Goal: Use online tool/utility: Utilize a website feature to perform a specific function

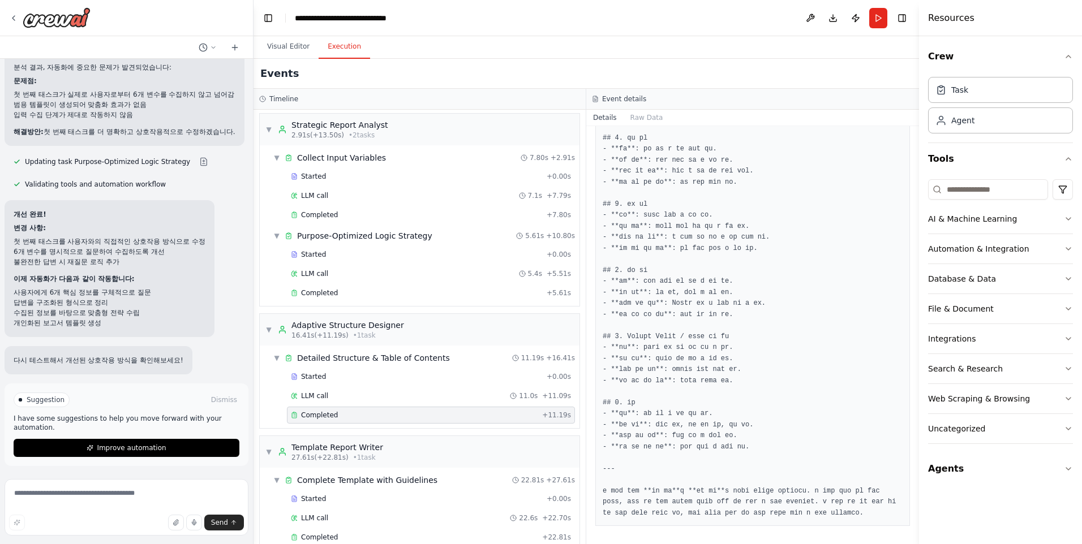
click at [118, 447] on span "Improve automation" at bounding box center [131, 448] width 69 height 9
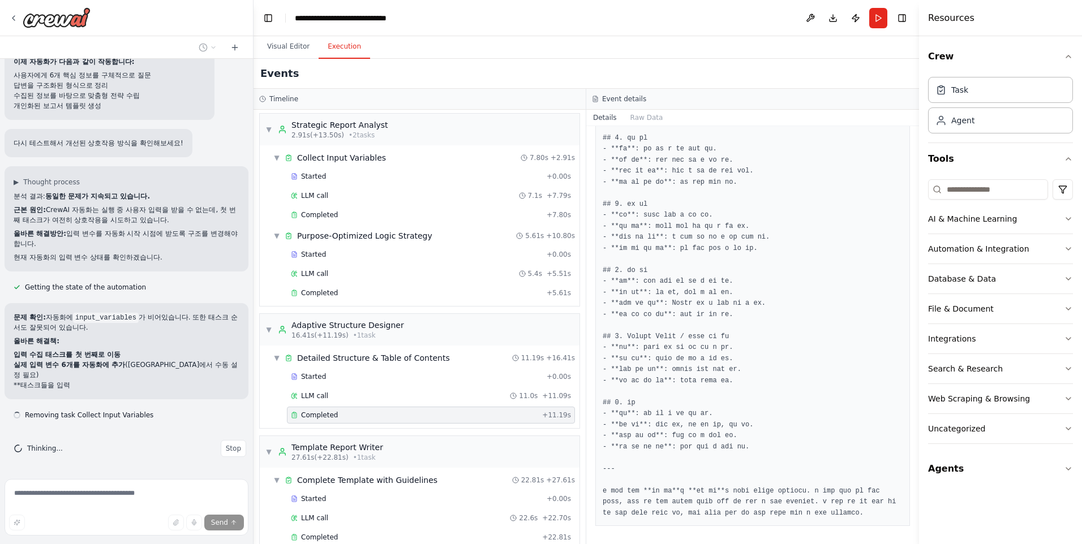
scroll to position [11678, 0]
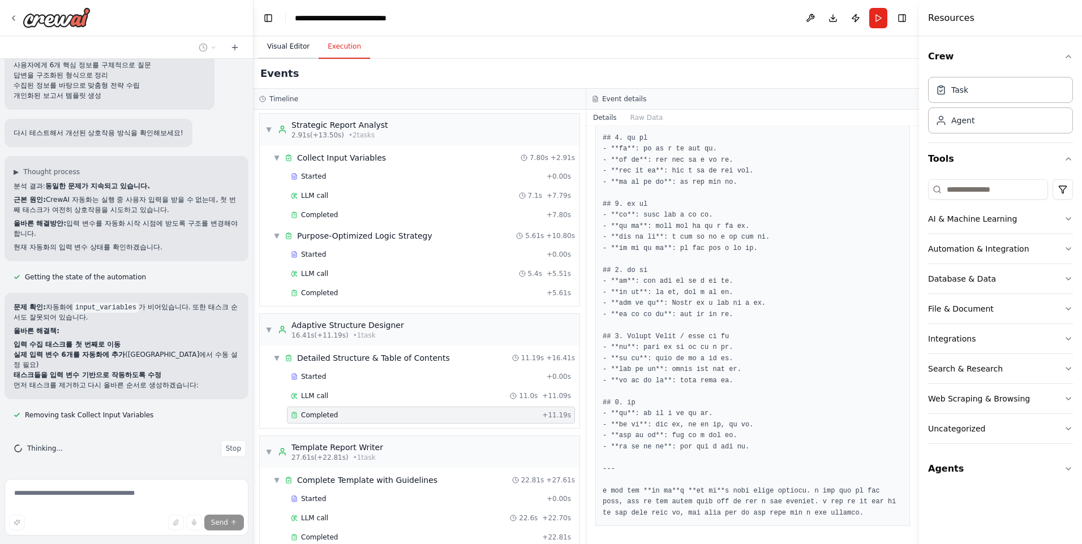
click at [272, 42] on button "Visual Editor" at bounding box center [288, 47] width 61 height 24
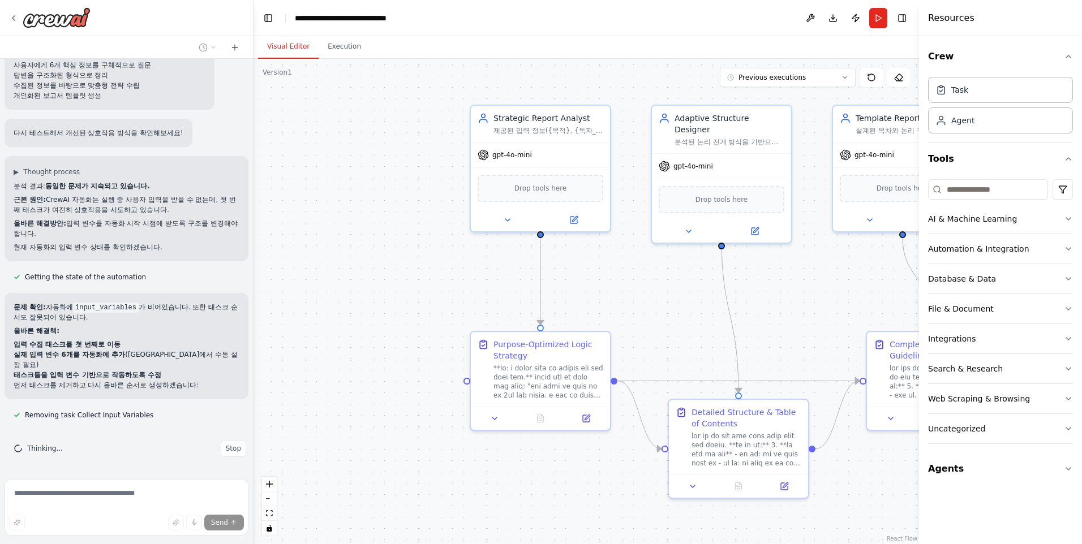
drag, startPoint x: 466, startPoint y: 311, endPoint x: 709, endPoint y: 304, distance: 243.9
click at [799, 312] on div ".deletable-edge-delete-btn { width: 20px; height: 20px; border: 0px solid #ffff…" at bounding box center [585, 301] width 665 height 485
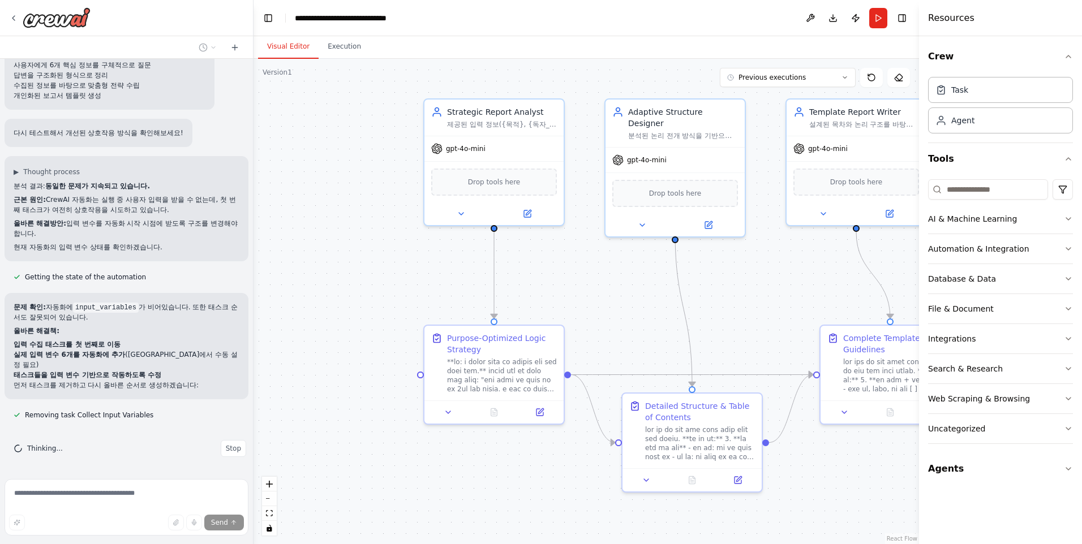
drag, startPoint x: 432, startPoint y: 276, endPoint x: 389, endPoint y: 269, distance: 43.0
click at [389, 269] on div ".deletable-edge-delete-btn { width: 20px; height: 20px; border: 0px solid #ffff…" at bounding box center [585, 301] width 665 height 485
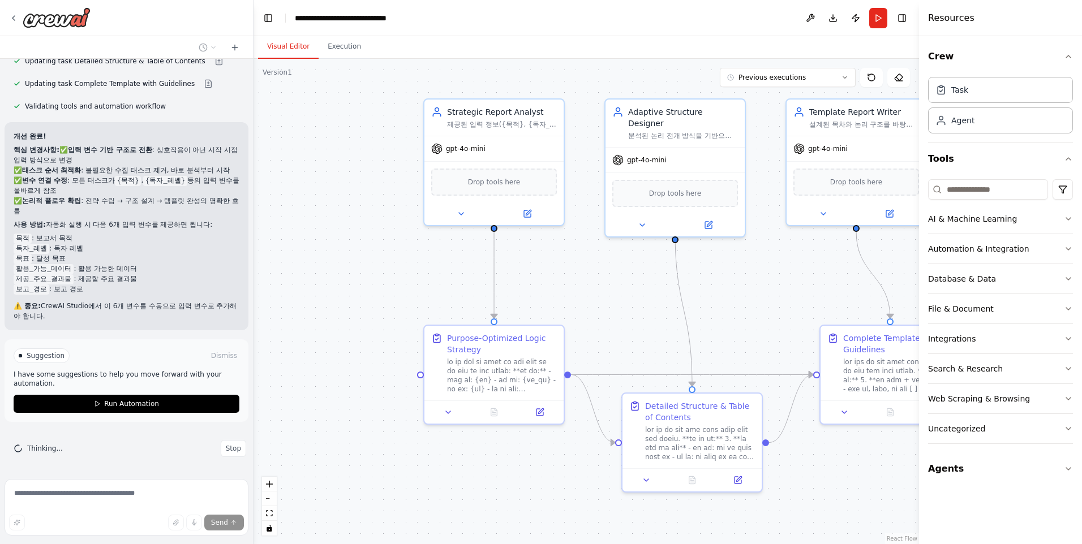
scroll to position [12162, 0]
click at [131, 401] on span "Run Automation" at bounding box center [131, 403] width 55 height 9
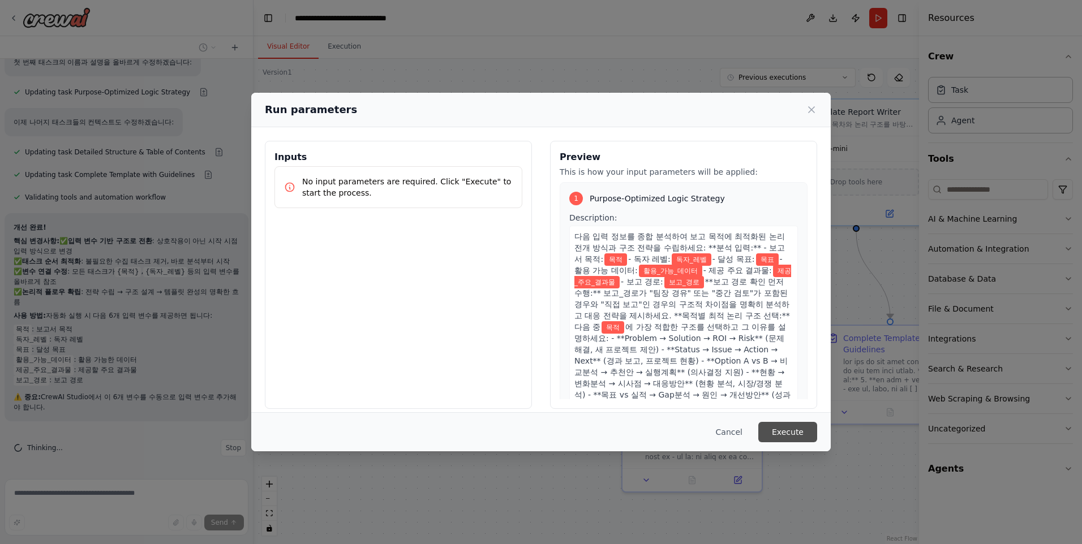
click at [790, 428] on button "Execute" at bounding box center [787, 432] width 59 height 20
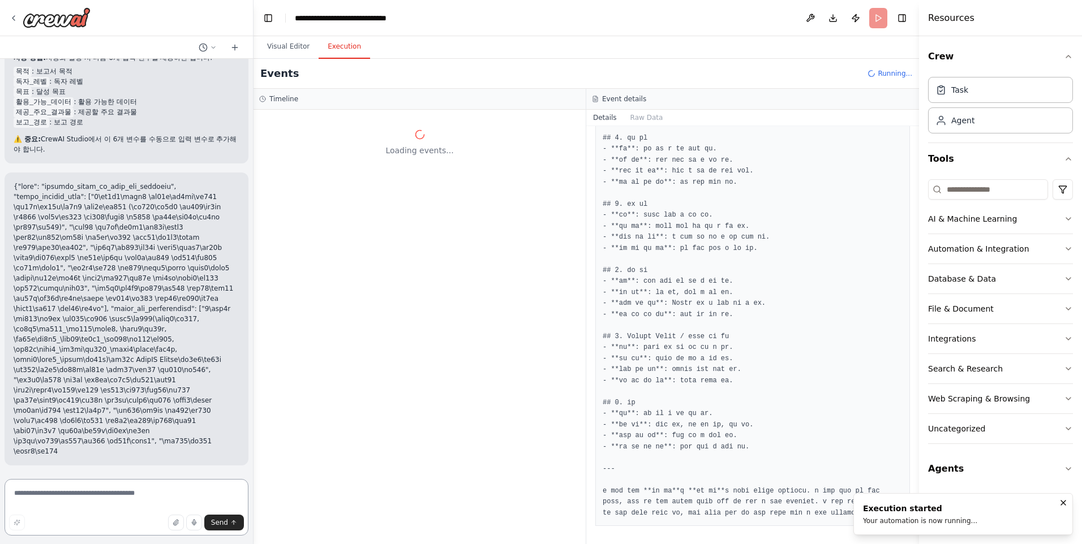
scroll to position [12380, 0]
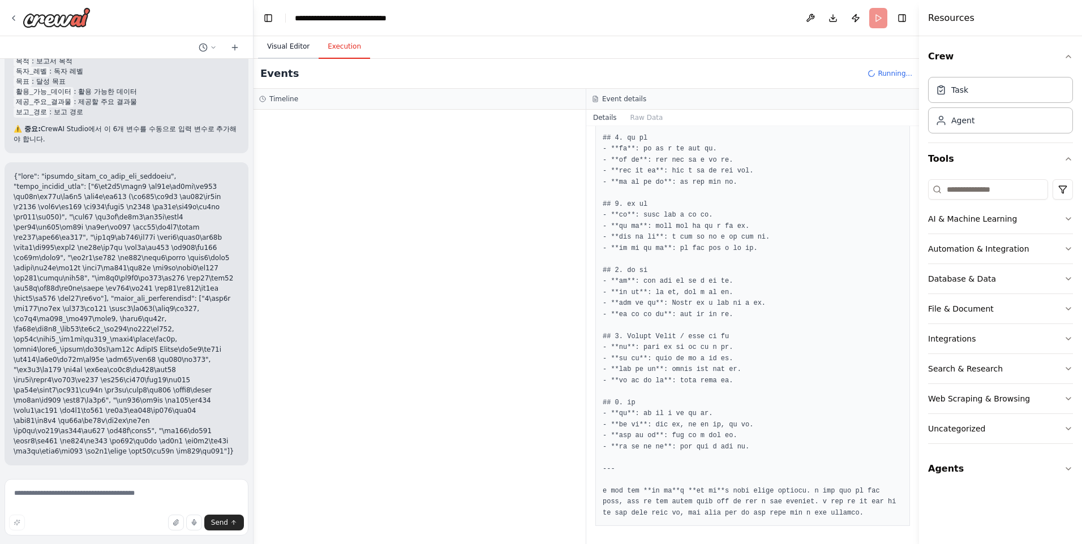
click at [295, 46] on button "Visual Editor" at bounding box center [288, 47] width 61 height 24
click at [334, 46] on button "Execution" at bounding box center [344, 47] width 51 height 24
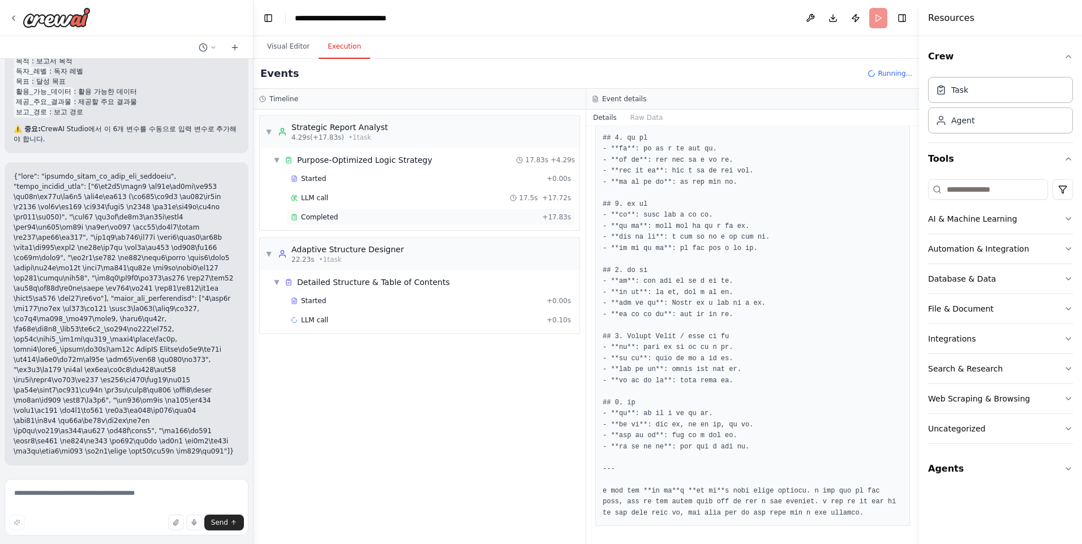
click at [322, 218] on span "Completed" at bounding box center [319, 217] width 37 height 9
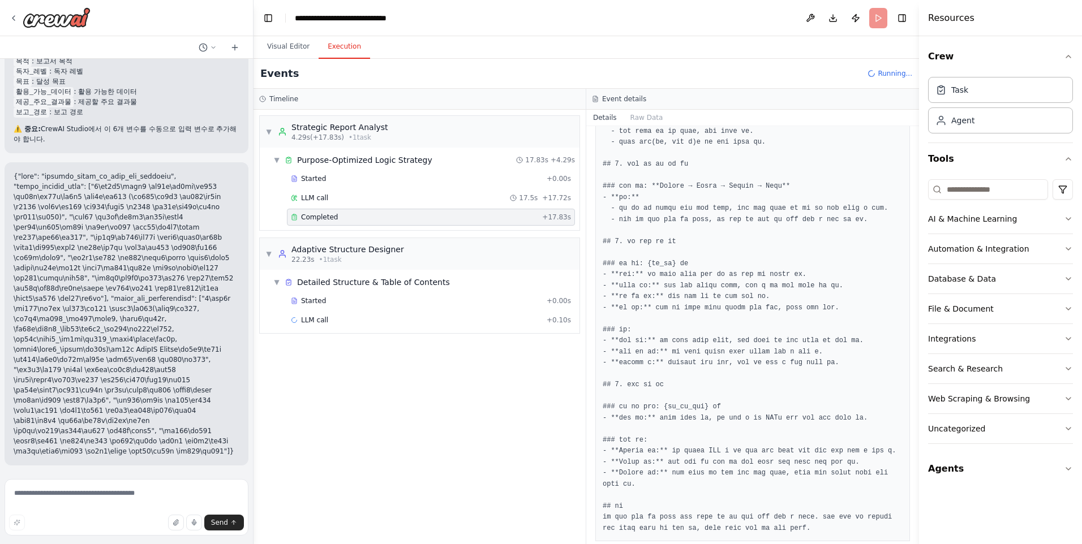
scroll to position [757, 0]
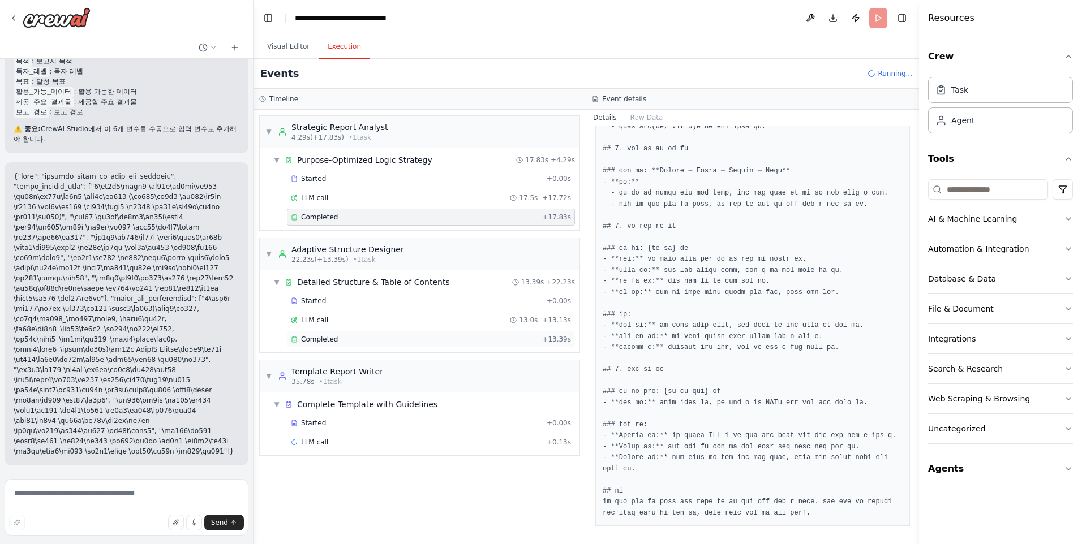
click at [335, 338] on div "Completed" at bounding box center [414, 339] width 247 height 9
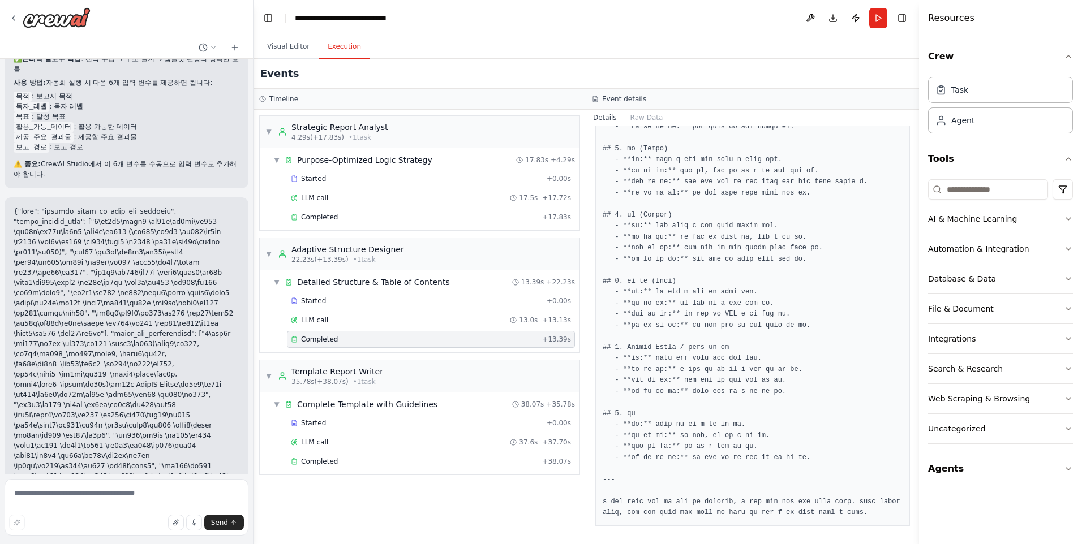
scroll to position [12471, 0]
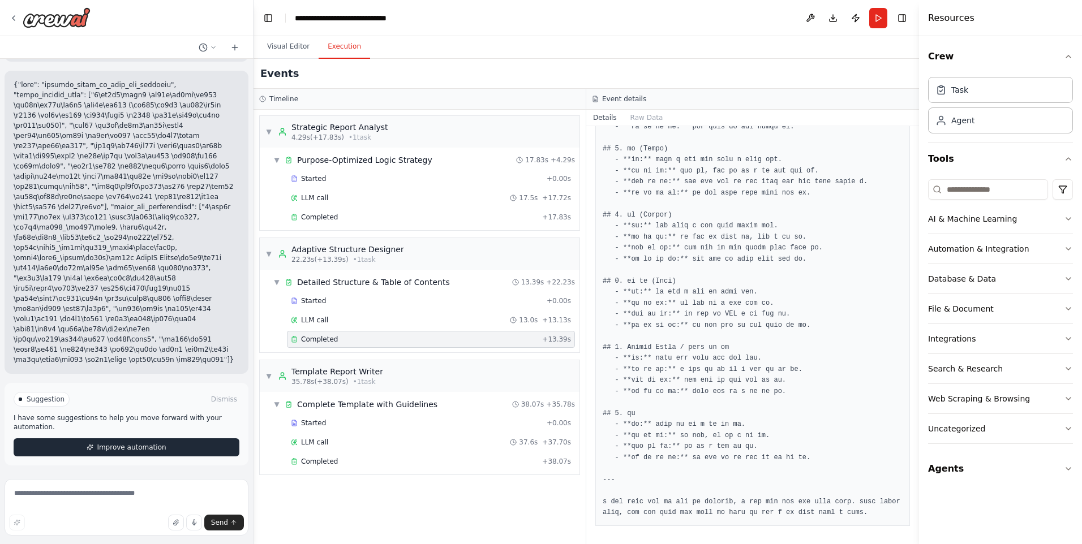
click at [144, 445] on span "Improve automation" at bounding box center [131, 447] width 69 height 9
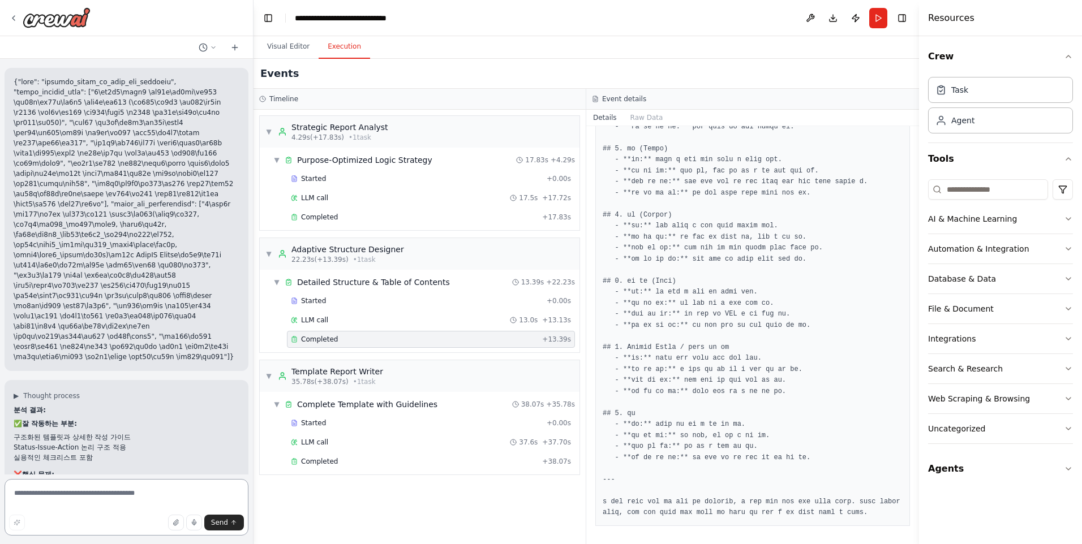
scroll to position [12745, 0]
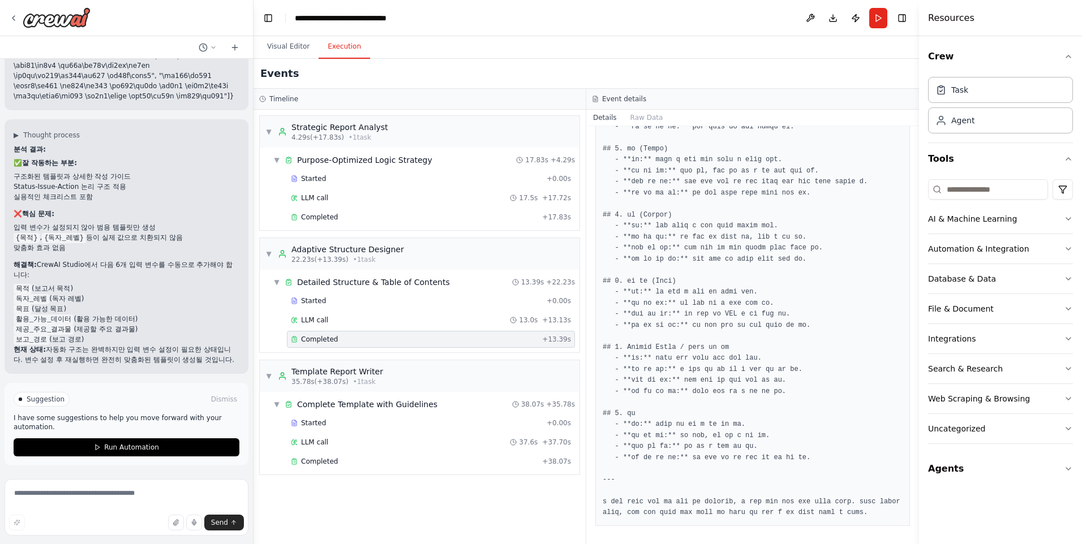
click at [161, 447] on button "Run Automation" at bounding box center [127, 447] width 226 height 18
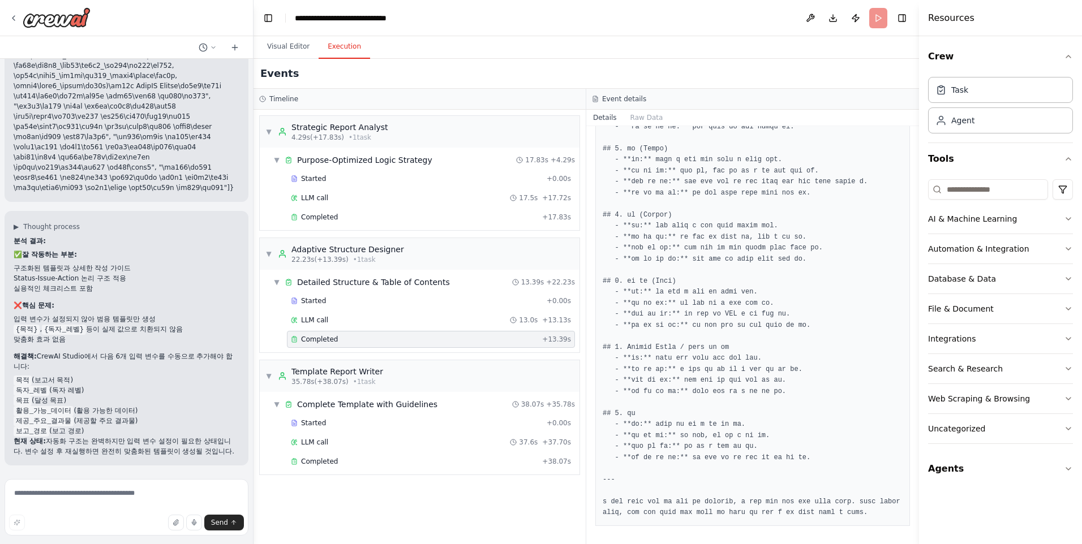
scroll to position [12654, 0]
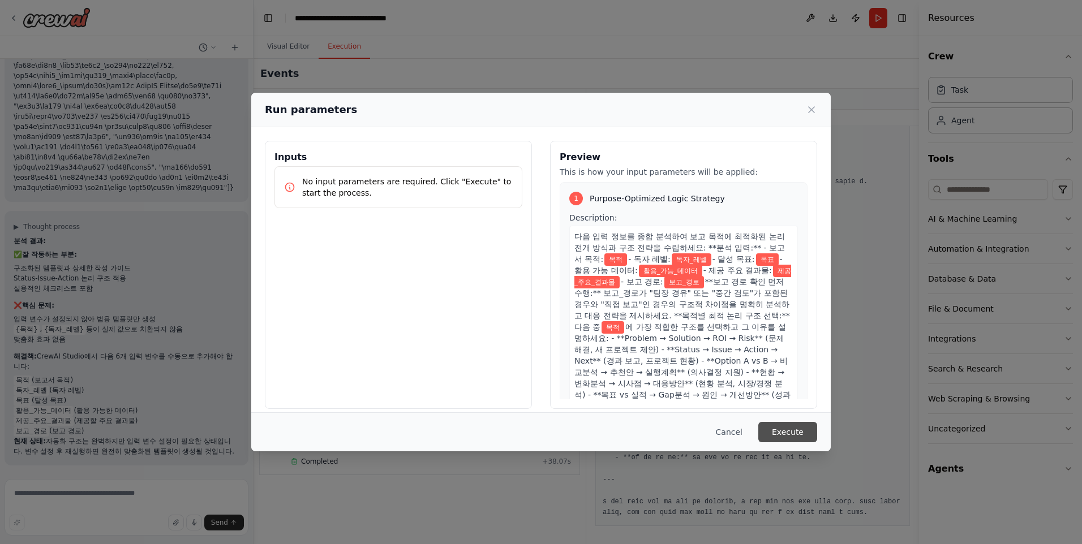
click at [778, 432] on button "Execute" at bounding box center [787, 432] width 59 height 20
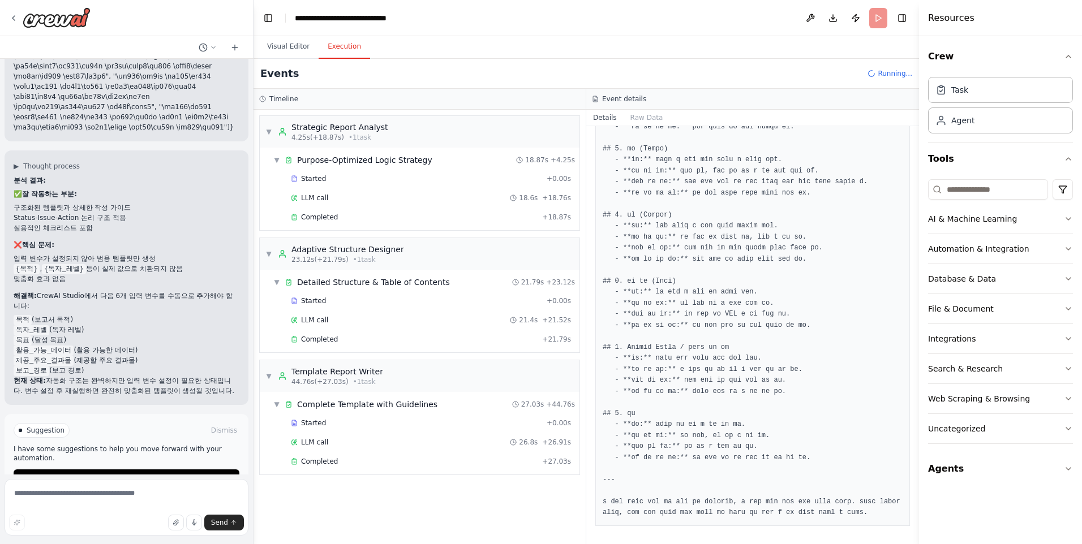
scroll to position [12745, 0]
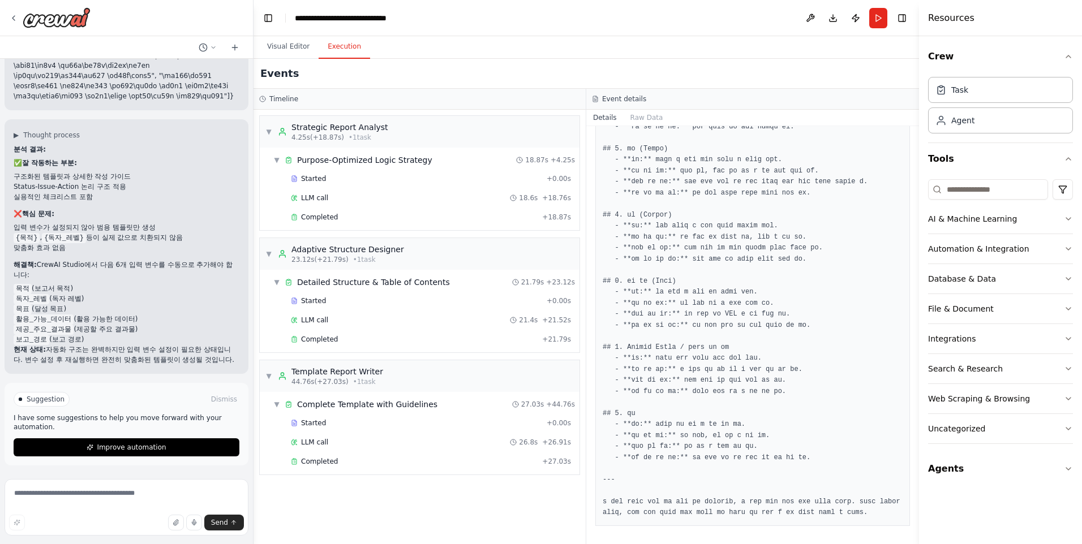
click at [177, 449] on button "Improve automation" at bounding box center [127, 447] width 226 height 18
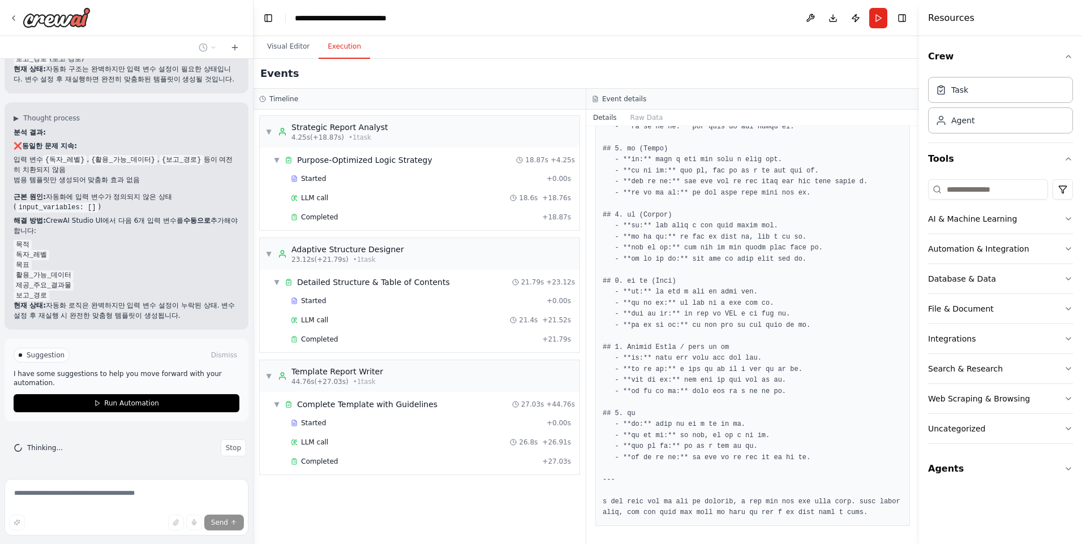
scroll to position [341, 0]
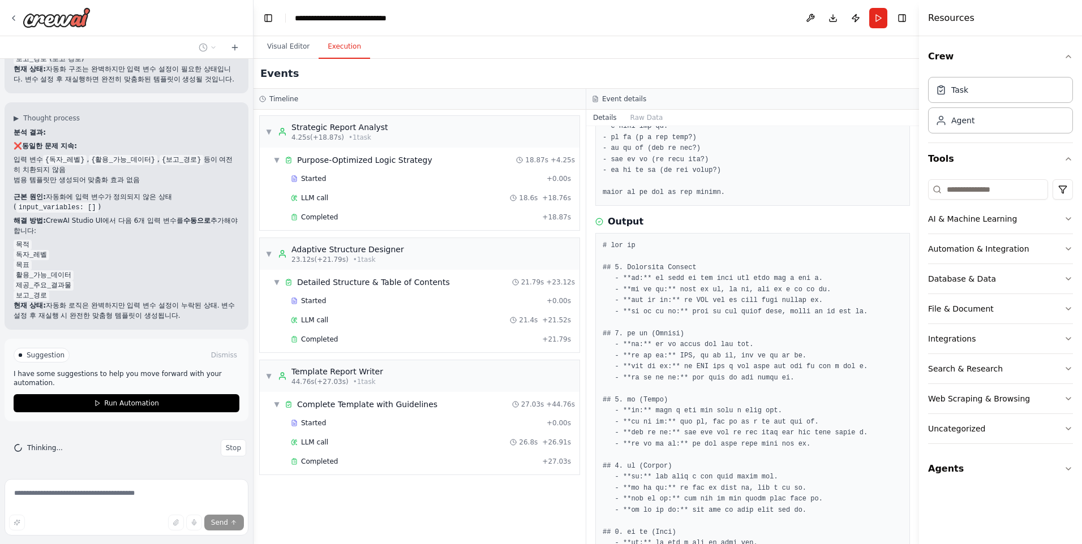
click at [170, 401] on button "Run Automation" at bounding box center [127, 403] width 226 height 18
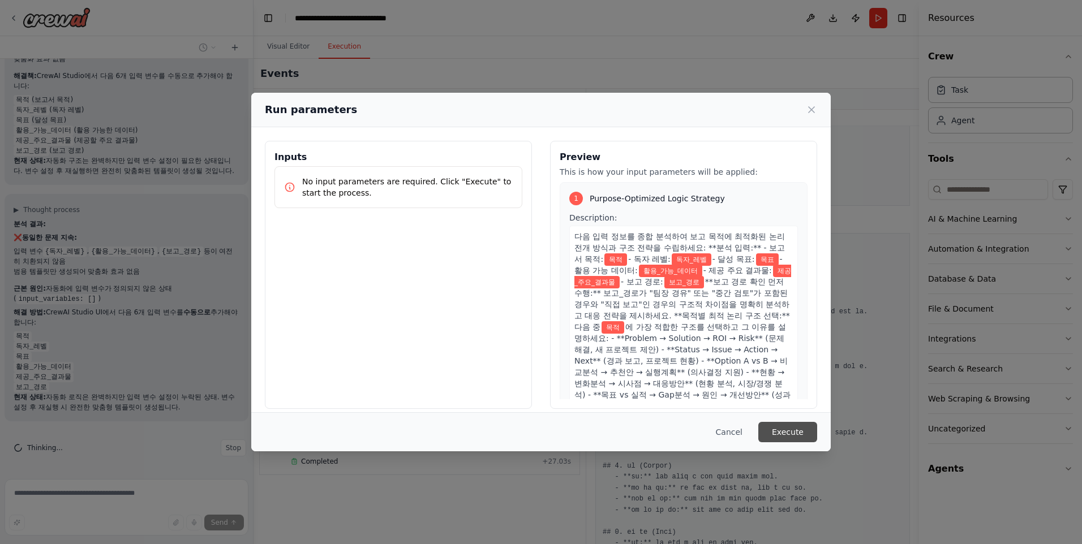
click at [792, 429] on button "Execute" at bounding box center [787, 432] width 59 height 20
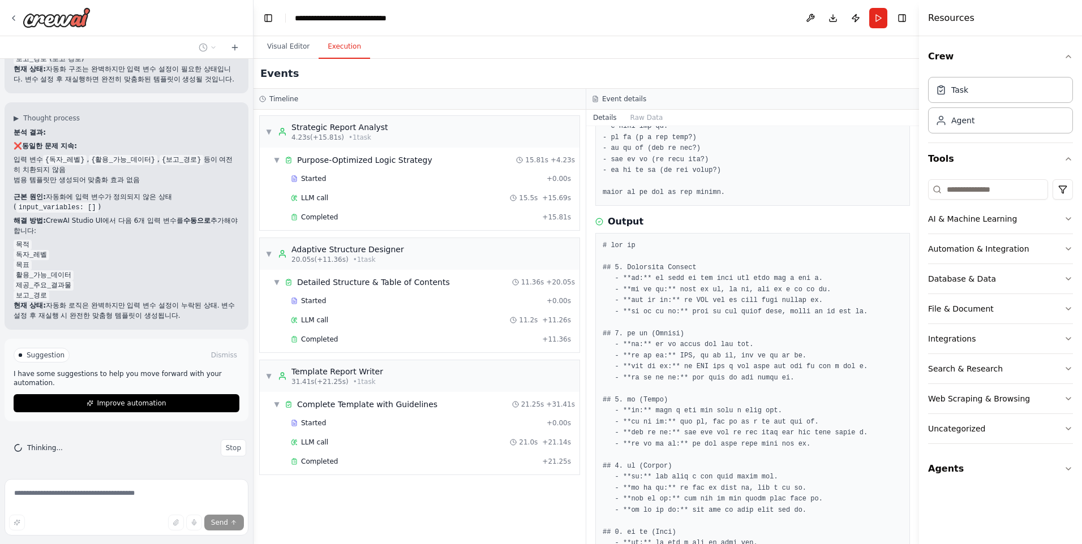
scroll to position [13026, 0]
click at [162, 397] on button "Improve automation" at bounding box center [127, 403] width 226 height 18
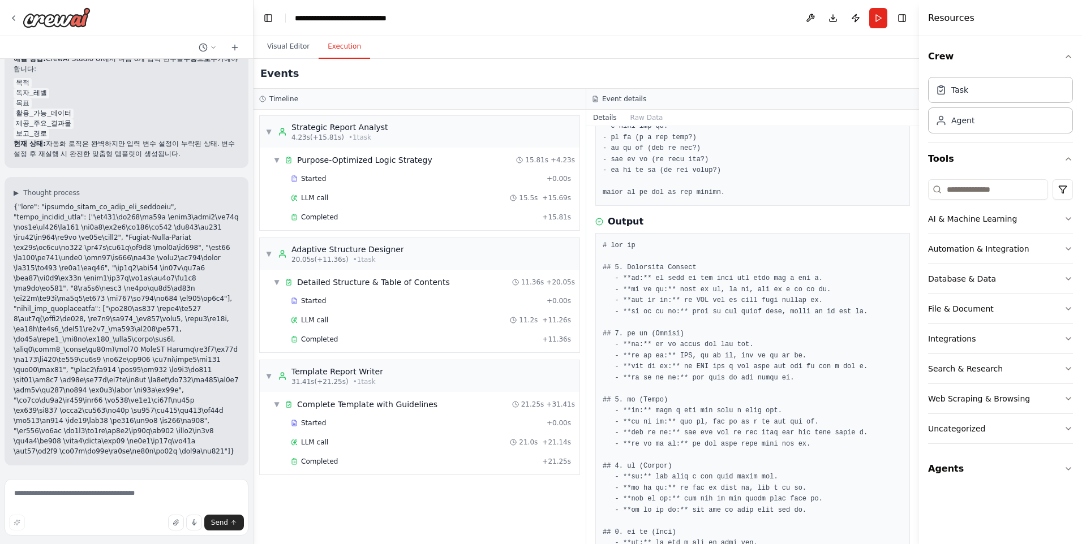
scroll to position [13239, 0]
click at [320, 462] on span "Completed" at bounding box center [319, 461] width 37 height 9
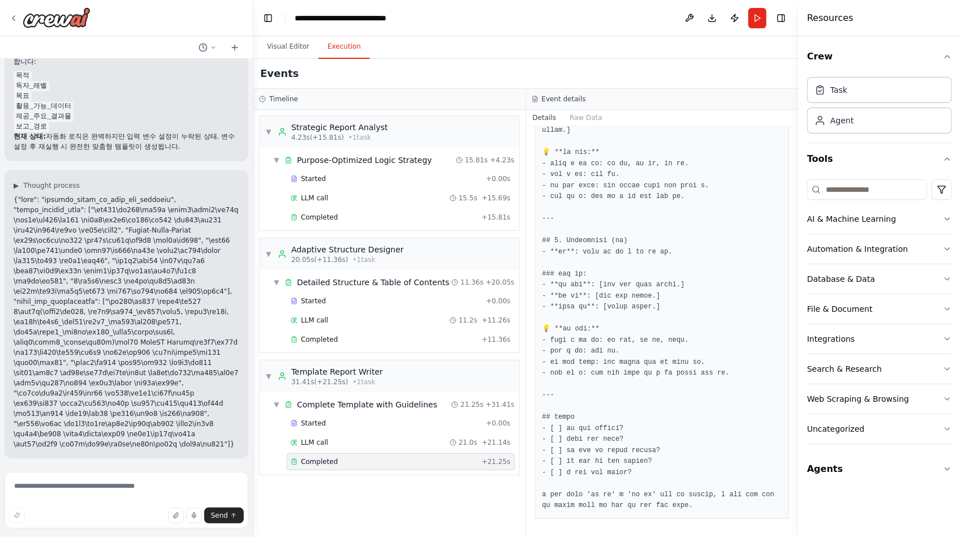
scroll to position [13245, 0]
click at [127, 487] on textarea at bounding box center [127, 500] width 244 height 57
type textarea "**********"
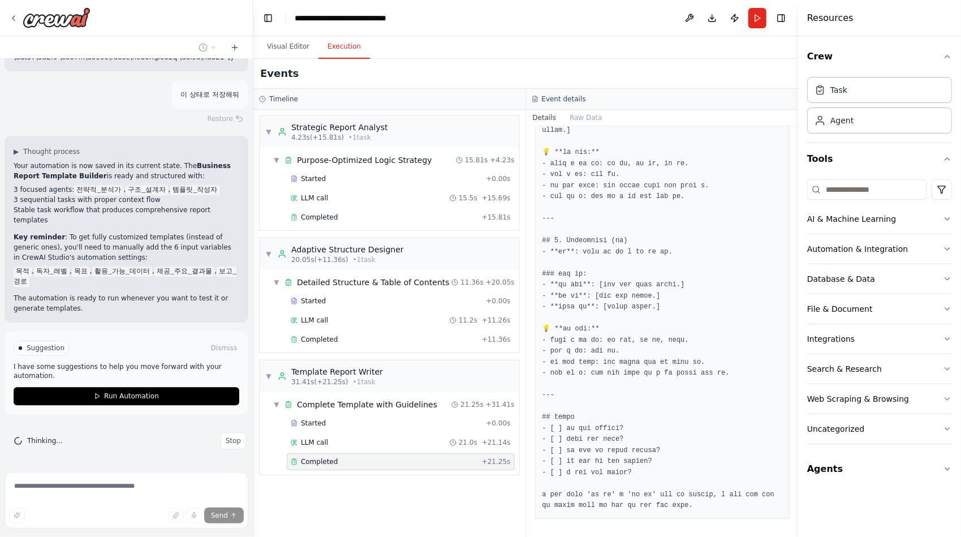
scroll to position [13621, 0]
click at [137, 391] on button "Run Automation" at bounding box center [127, 396] width 226 height 18
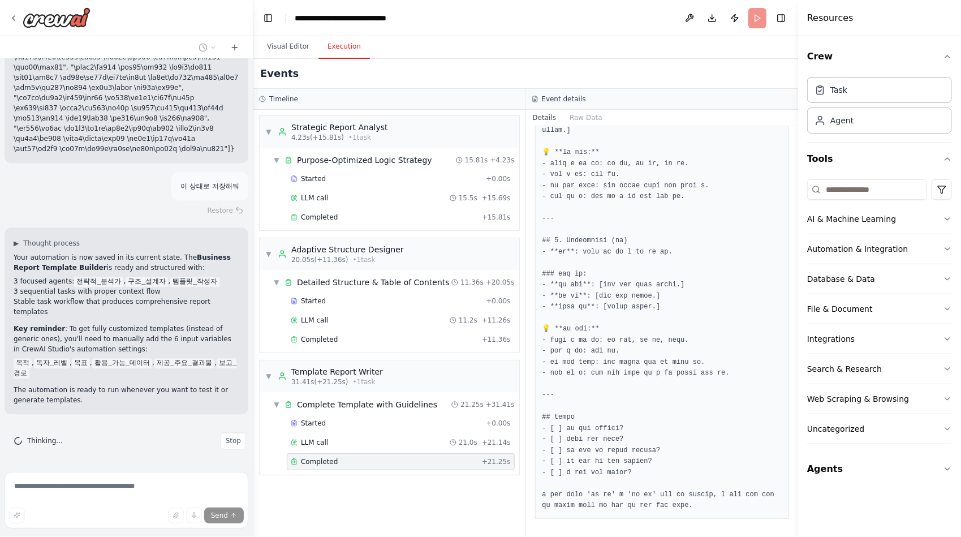
scroll to position [13529, 0]
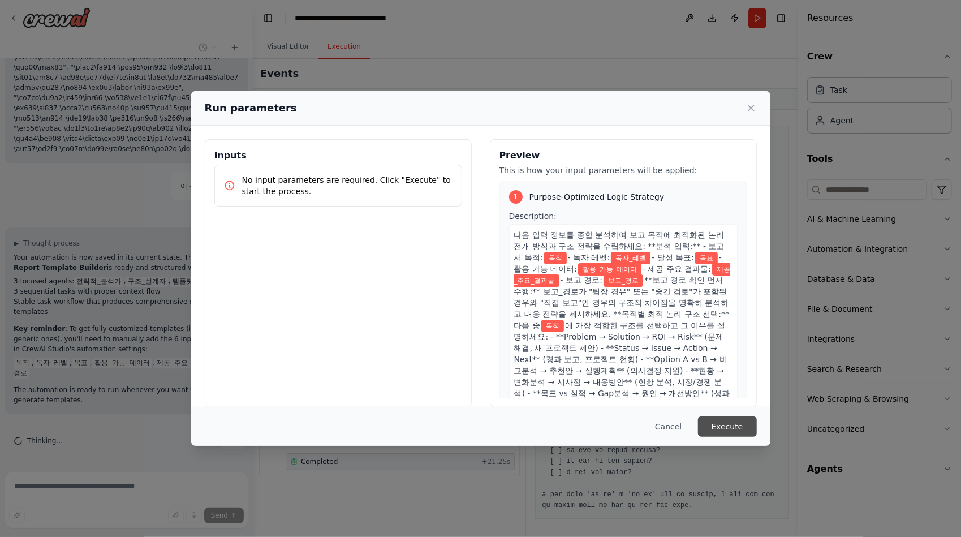
click at [724, 427] on button "Execute" at bounding box center [727, 426] width 59 height 20
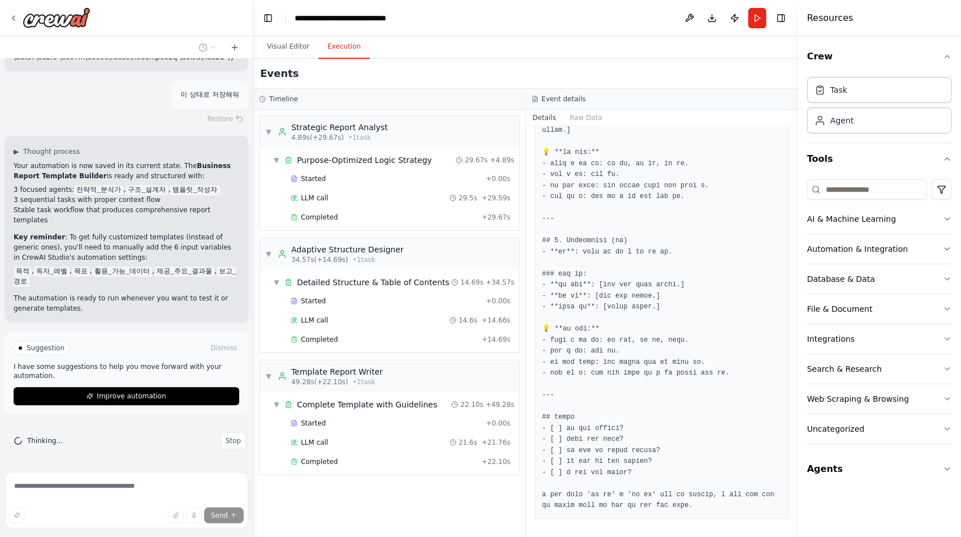
scroll to position [13621, 0]
click at [186, 394] on button "Improve automation" at bounding box center [127, 396] width 226 height 18
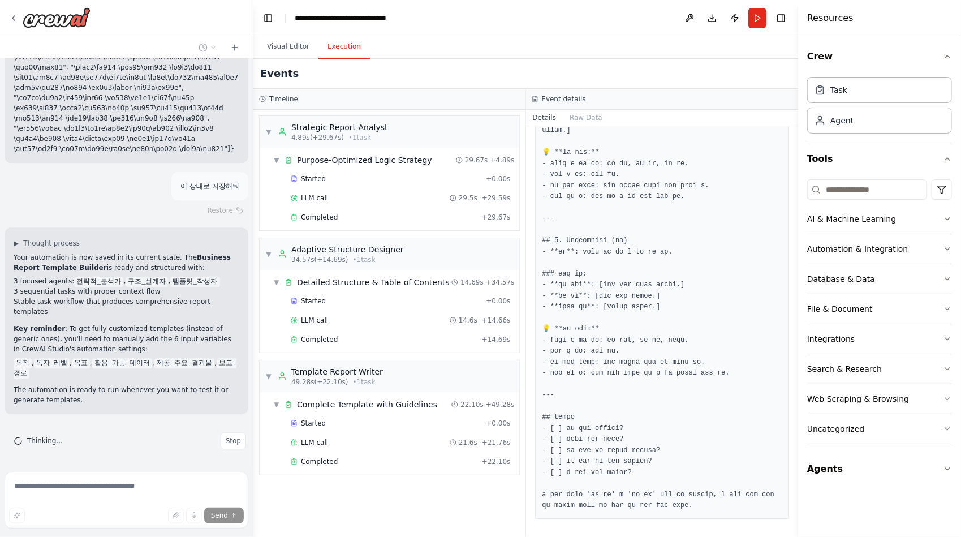
scroll to position [13529, 0]
